Goal: Transaction & Acquisition: Purchase product/service

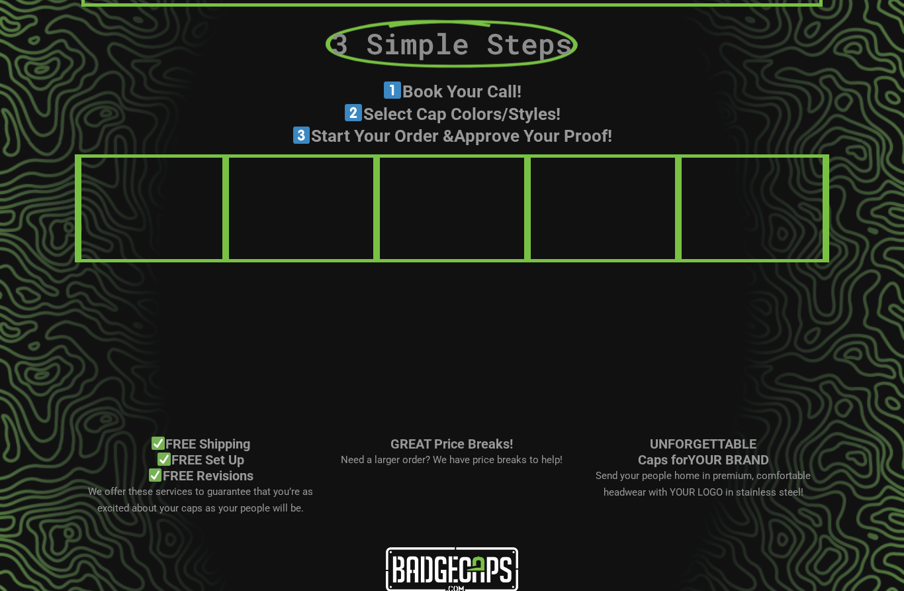
scroll to position [785, 0]
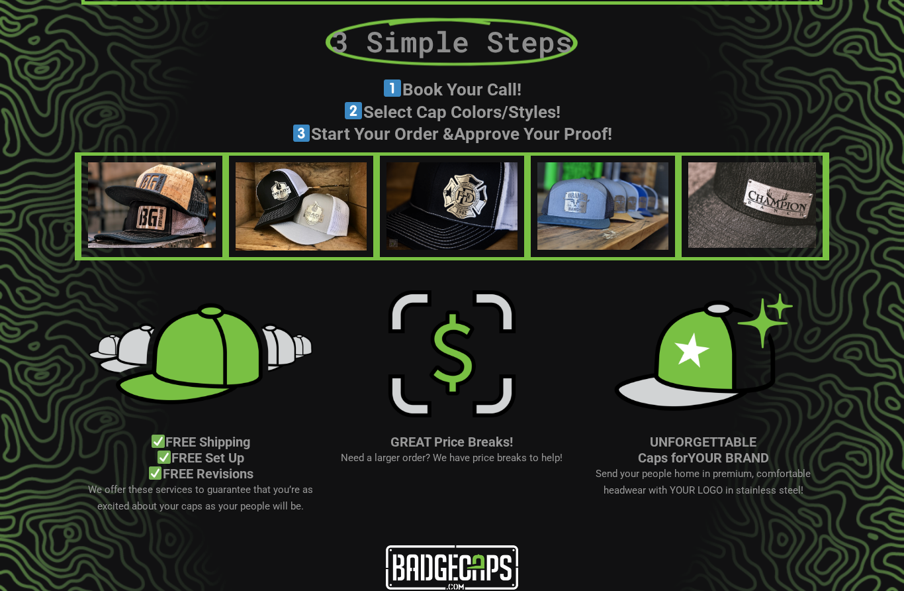
click at [162, 205] on img at bounding box center [152, 204] width 128 height 85
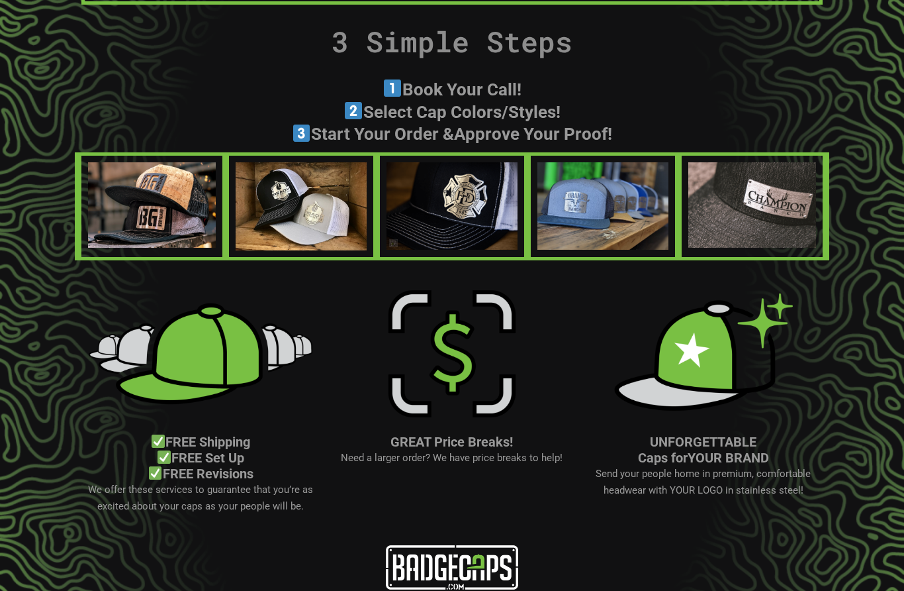
click at [777, 193] on img at bounding box center [753, 204] width 128 height 85
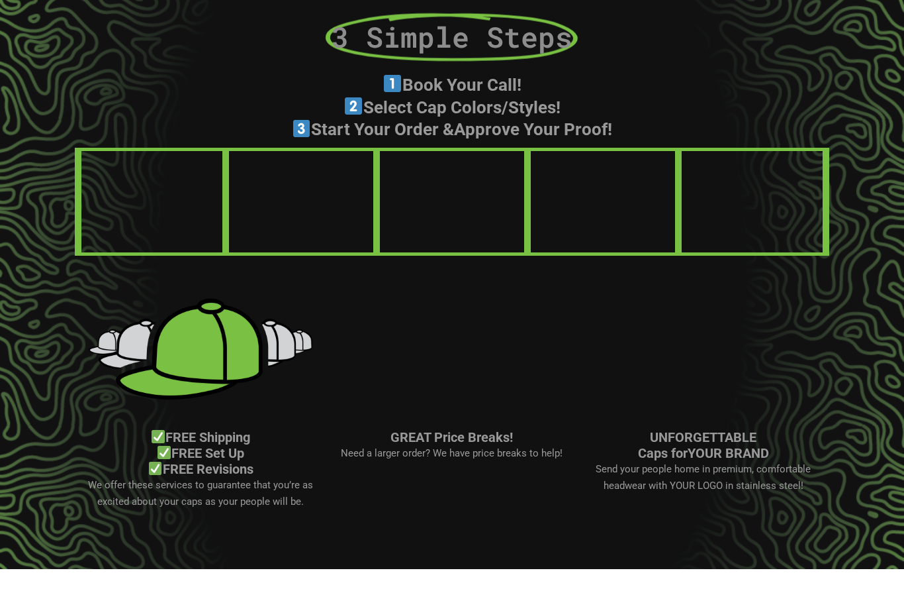
scroll to position [785, 0]
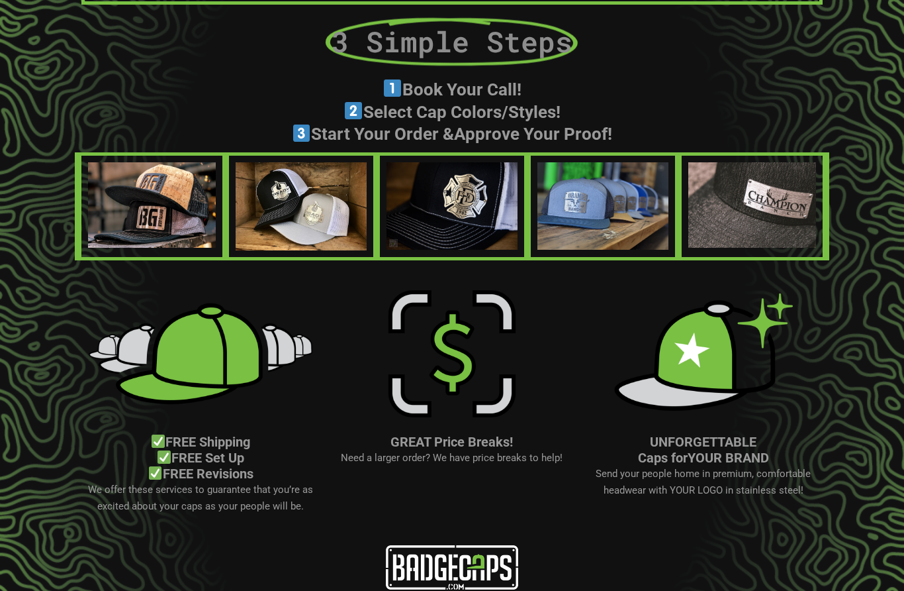
click at [154, 217] on img at bounding box center [152, 204] width 128 height 85
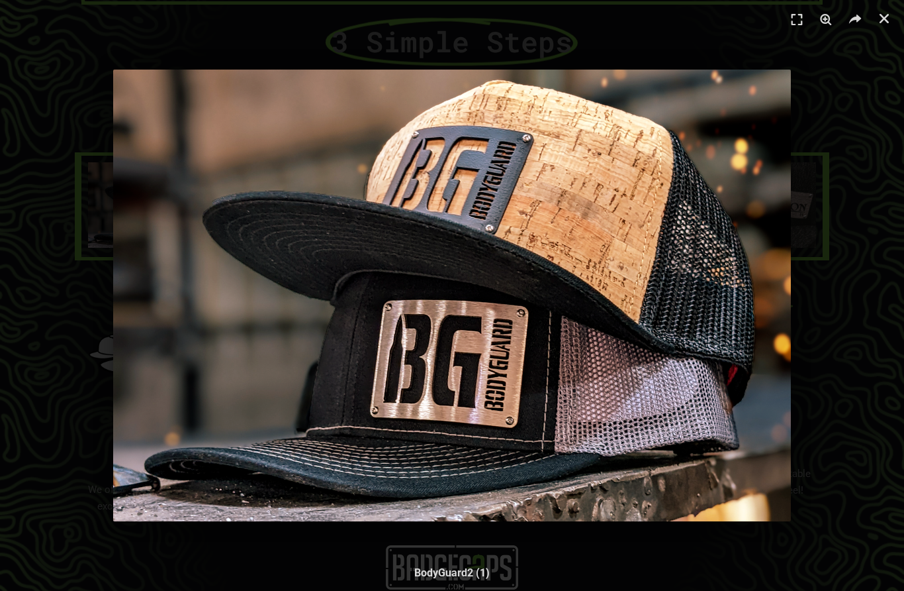
click at [445, 385] on img "1 / 1" at bounding box center [452, 296] width 678 height 452
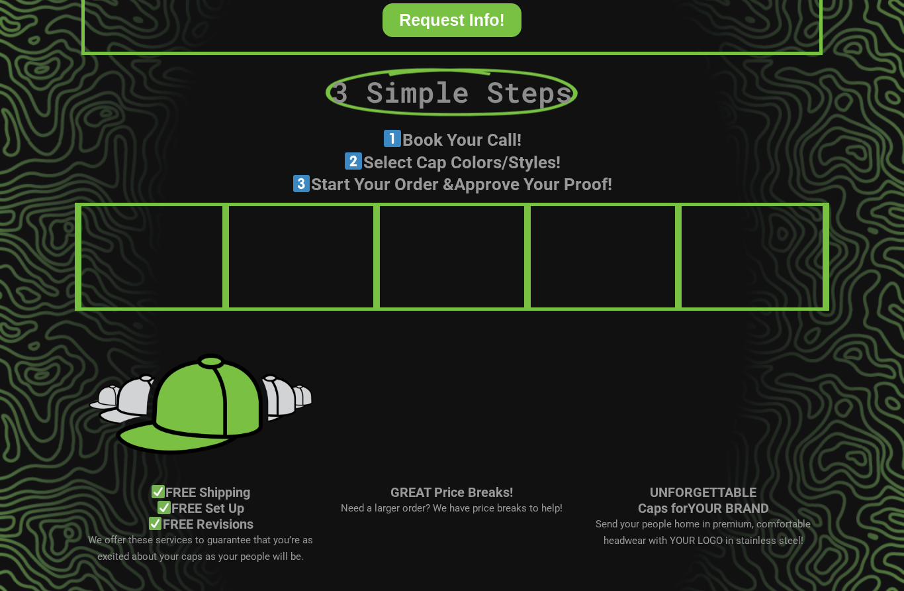
scroll to position [785, 0]
